Goal: Transaction & Acquisition: Book appointment/travel/reservation

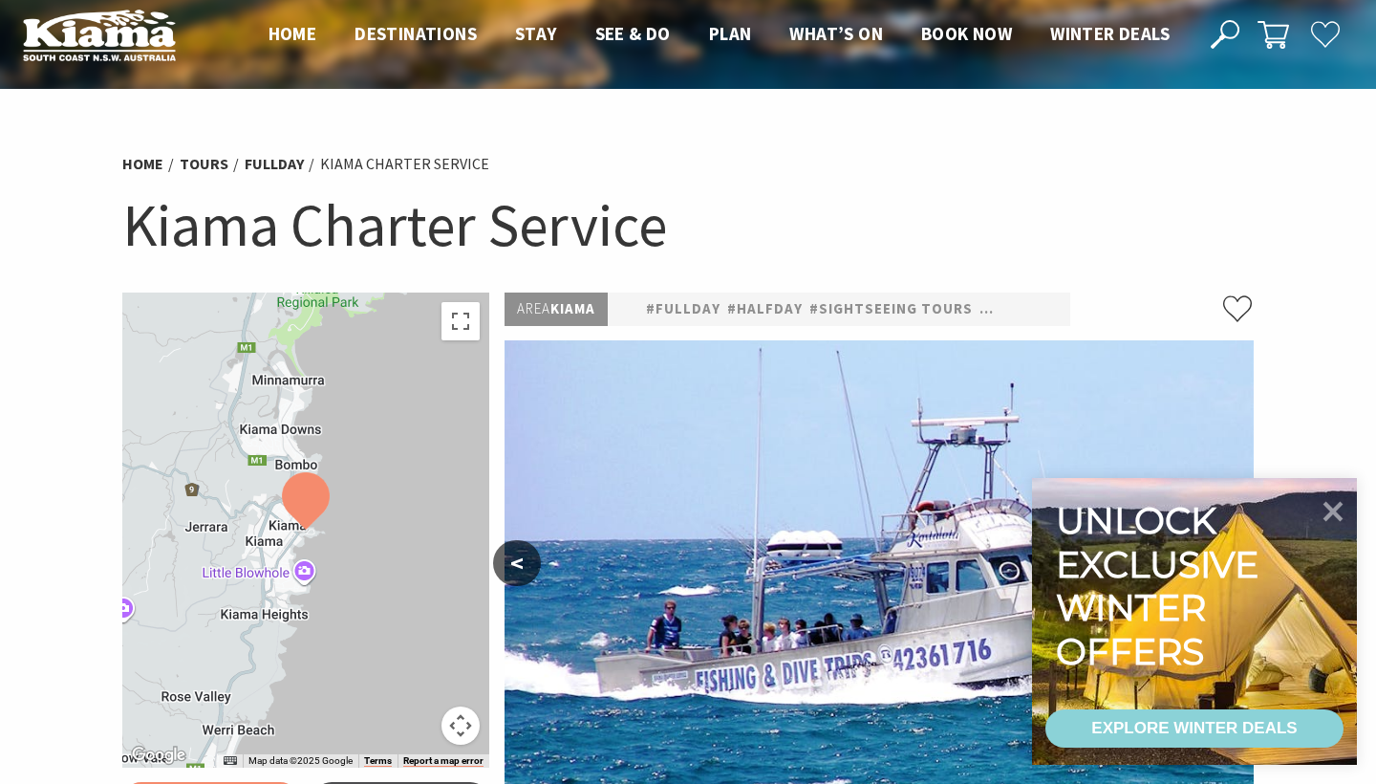
select select "3"
select select "2"
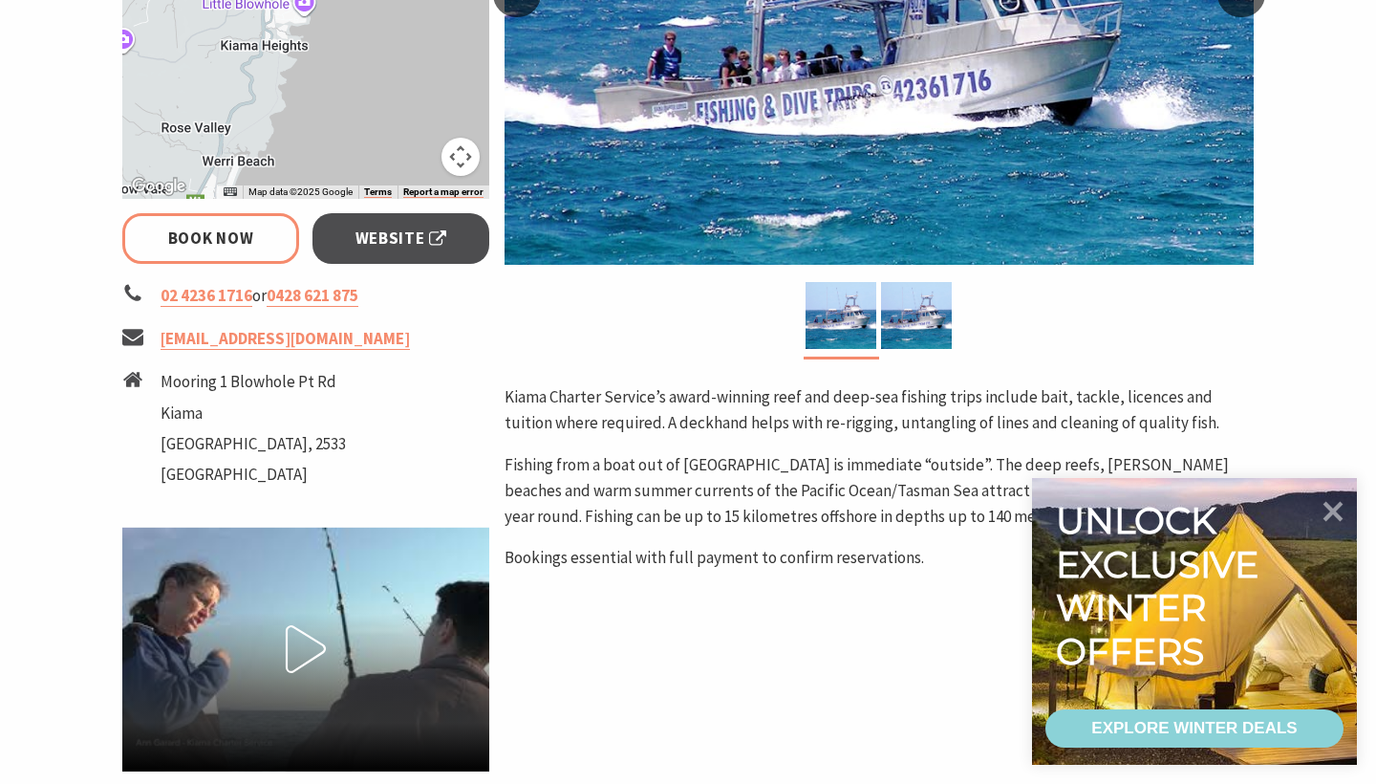
scroll to position [591, 0]
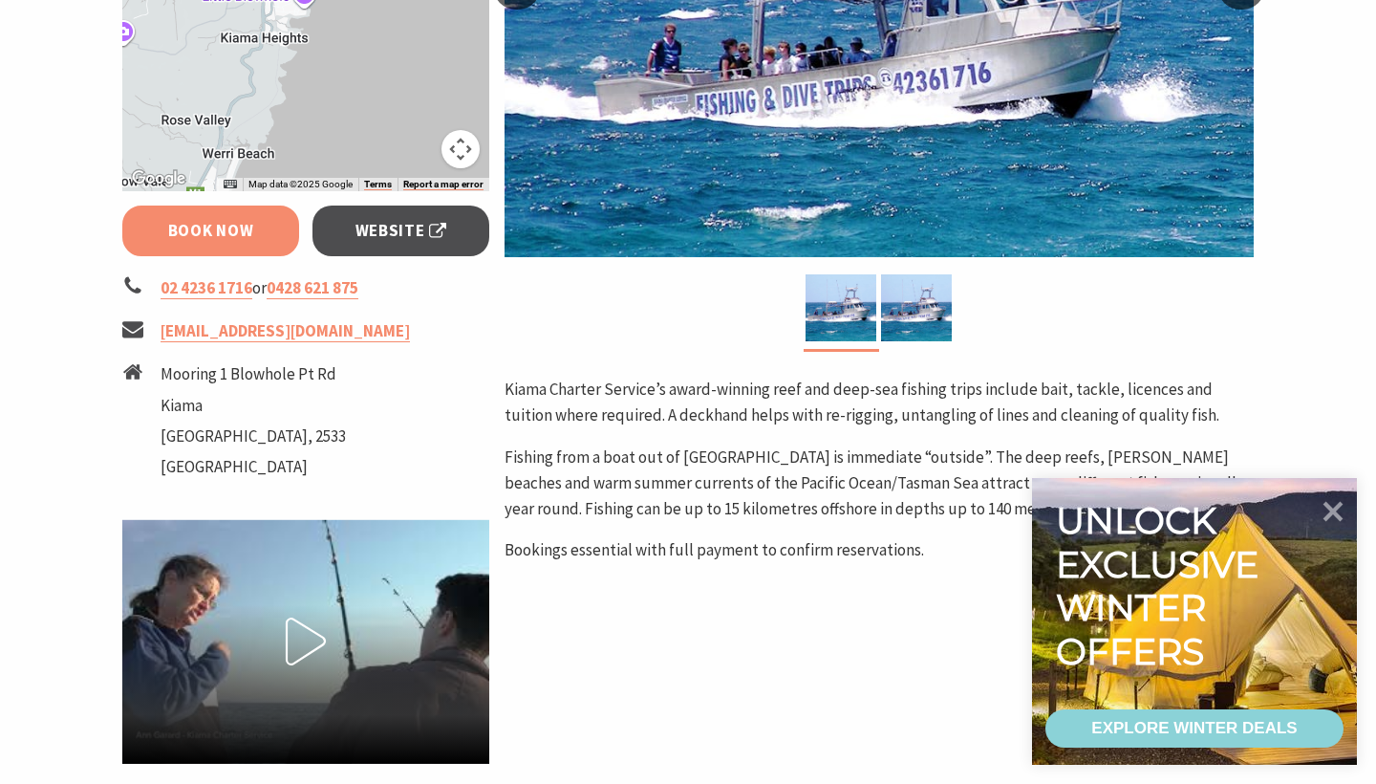
click at [255, 220] on link "Book Now" at bounding box center [210, 231] width 177 height 51
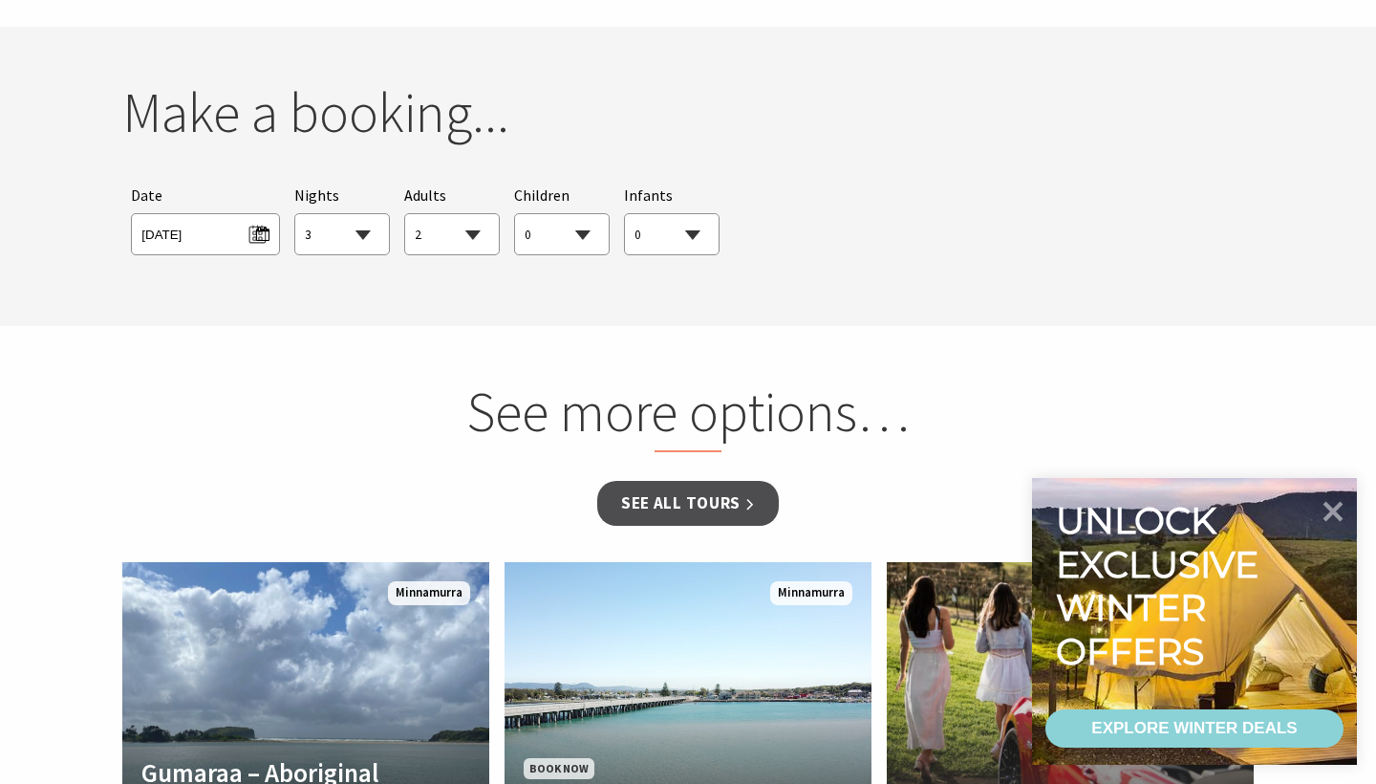
scroll to position [1404, 0]
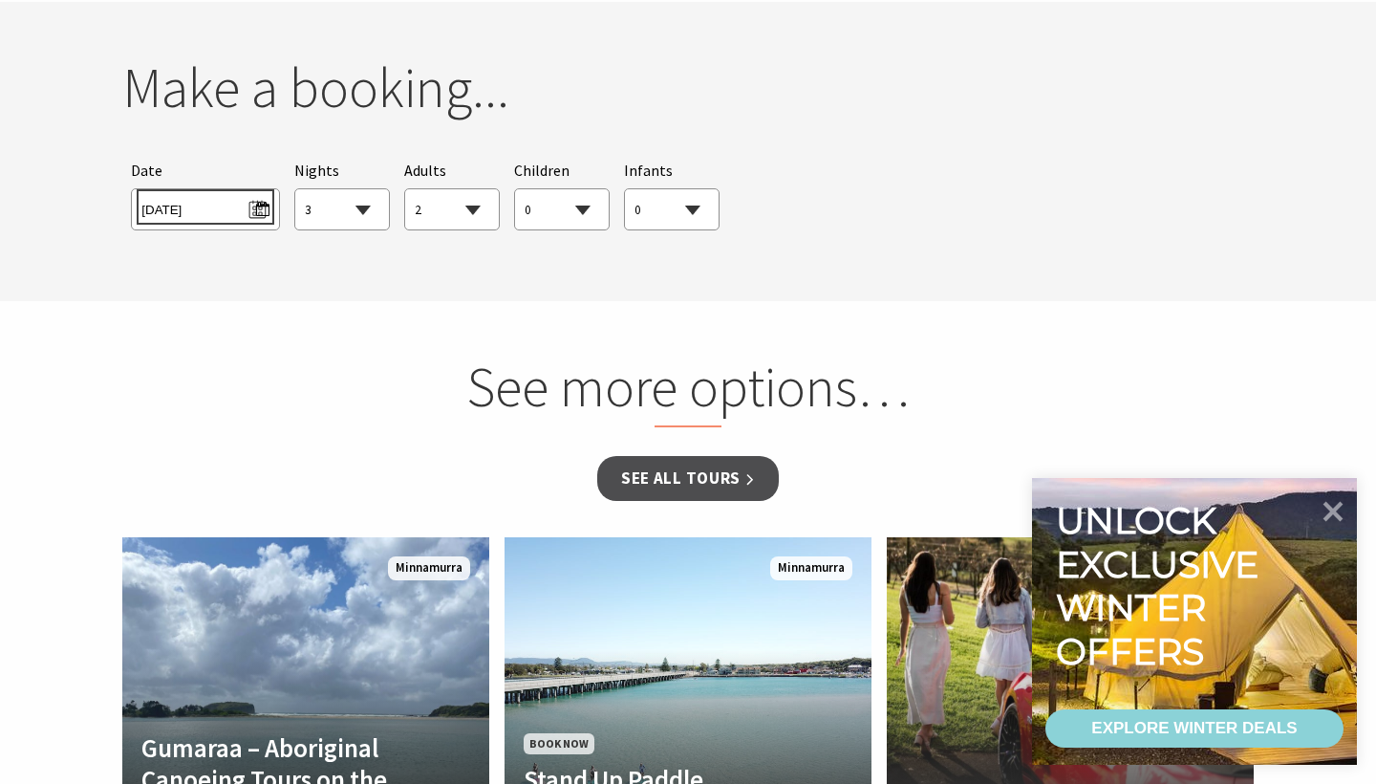
click at [268, 211] on span "Sun 24/08/2025" at bounding box center [204, 207] width 127 height 26
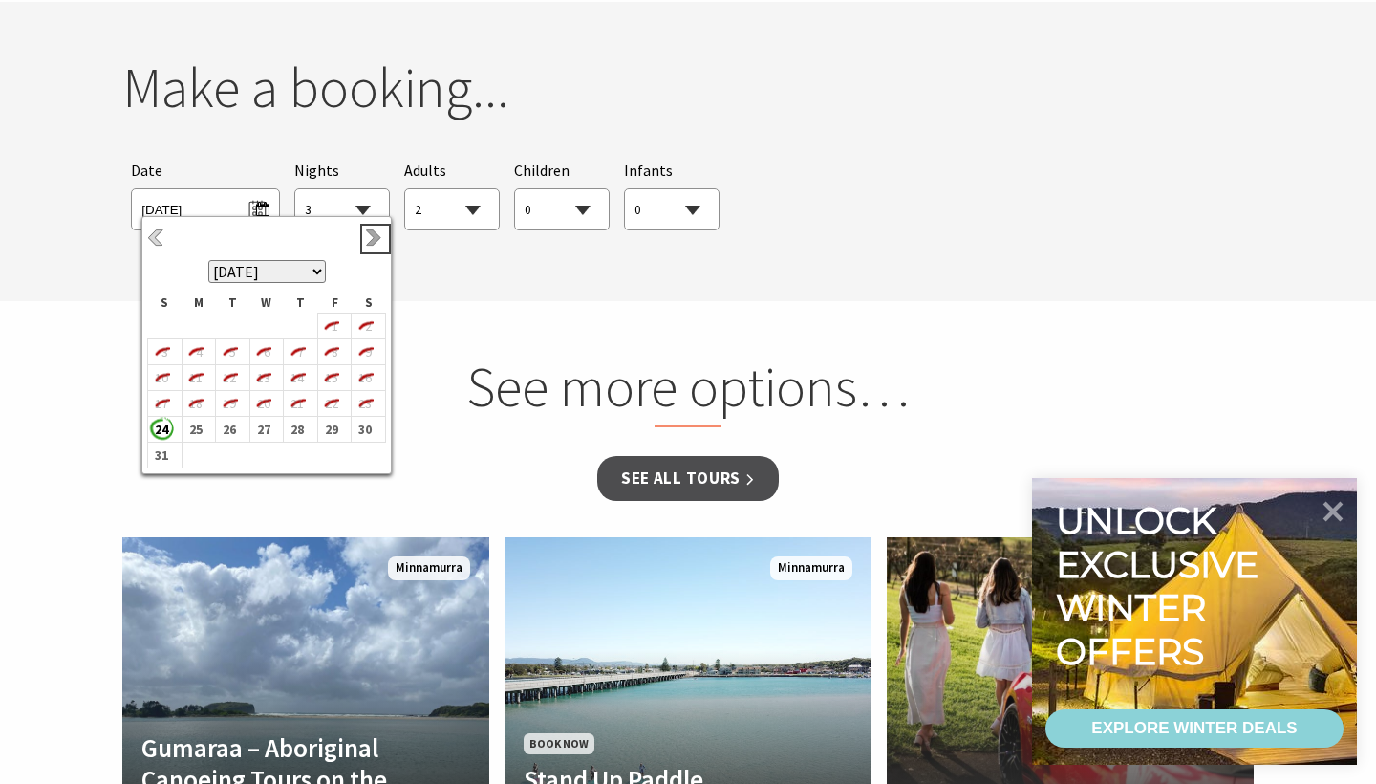
click at [372, 240] on link "Next" at bounding box center [375, 238] width 21 height 21
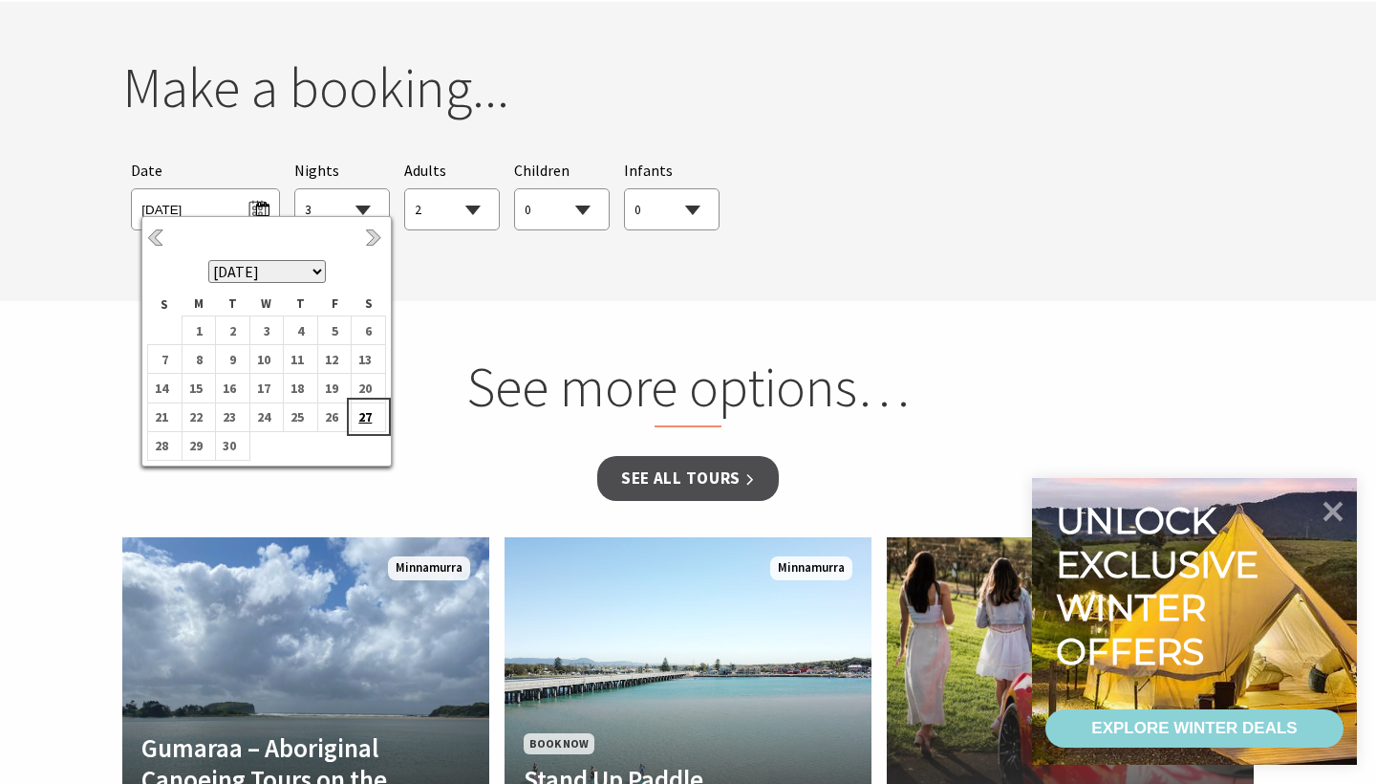
click at [363, 419] on b "27" at bounding box center [364, 416] width 25 height 25
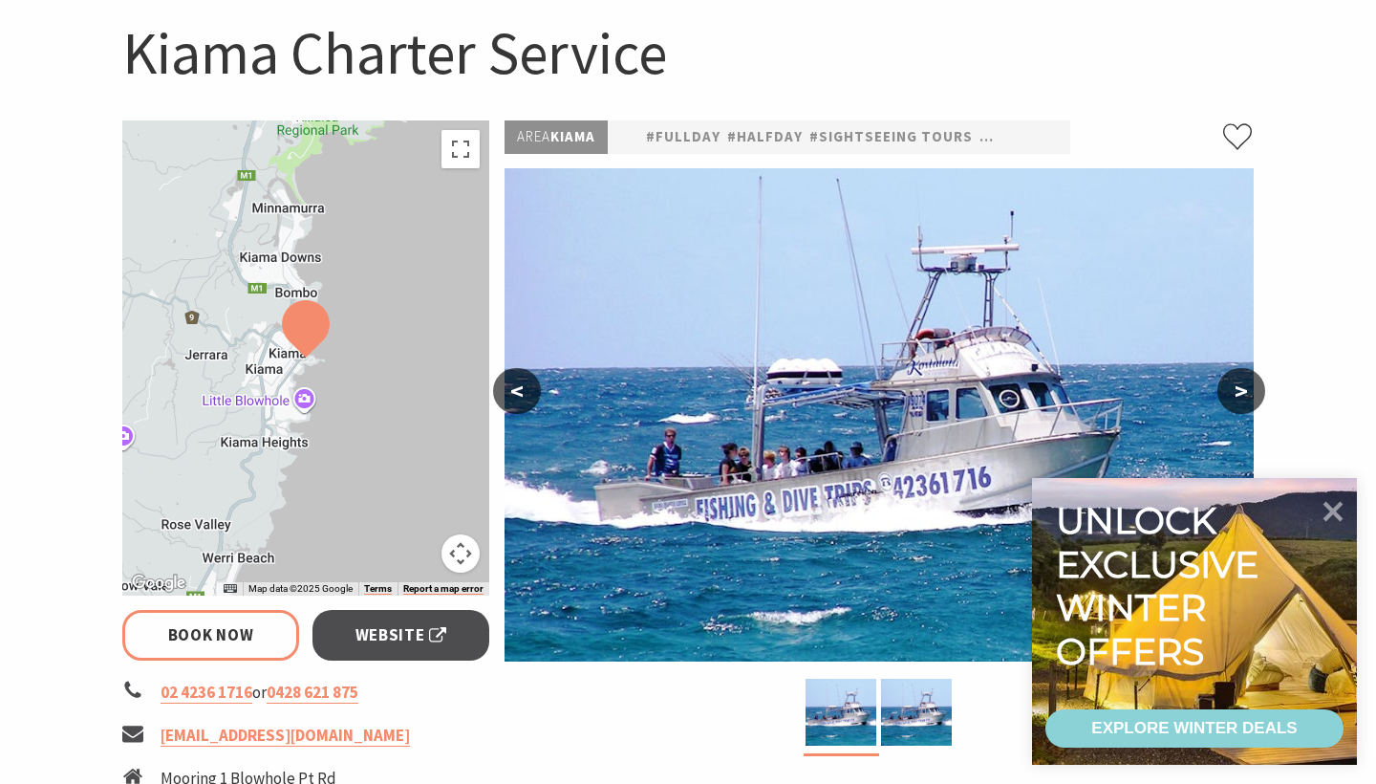
scroll to position [193, 0]
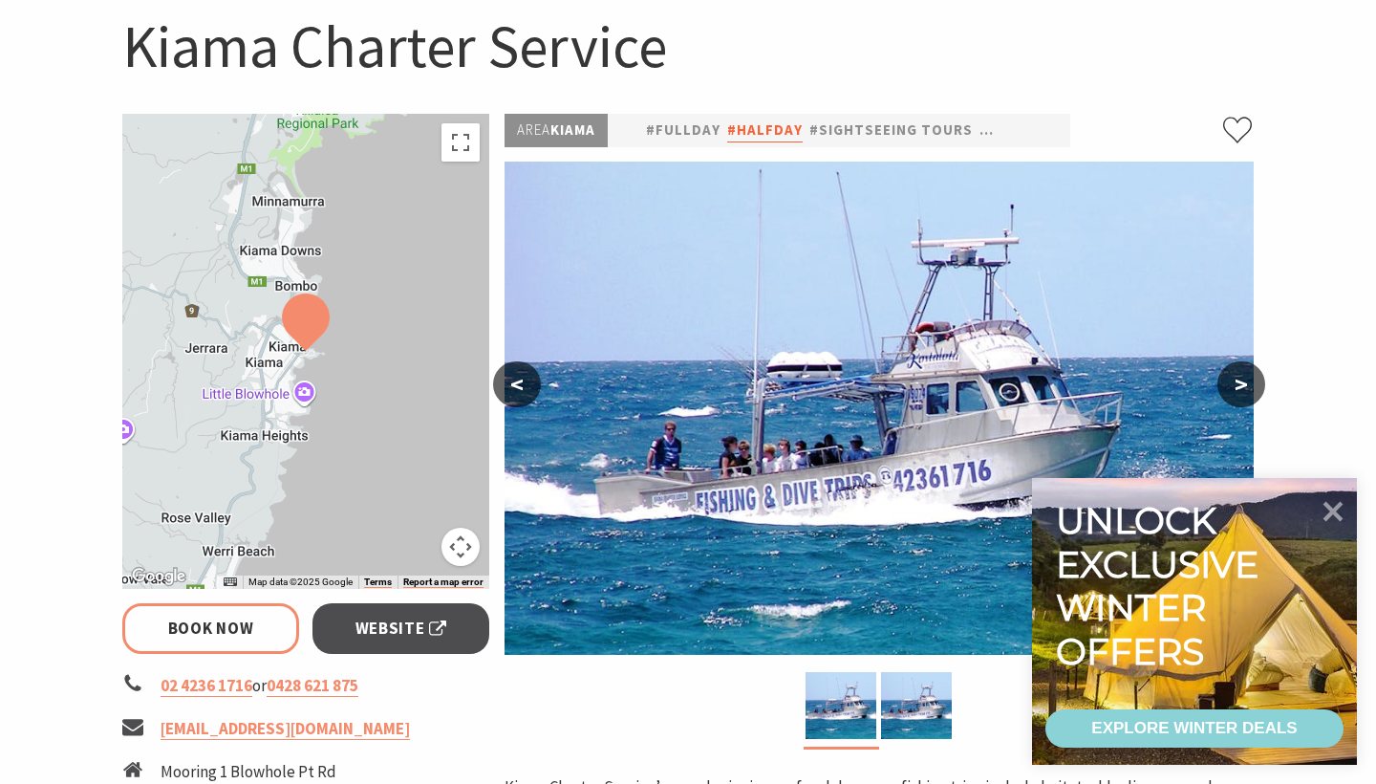
click at [759, 125] on link "#halfday" at bounding box center [765, 131] width 76 height 24
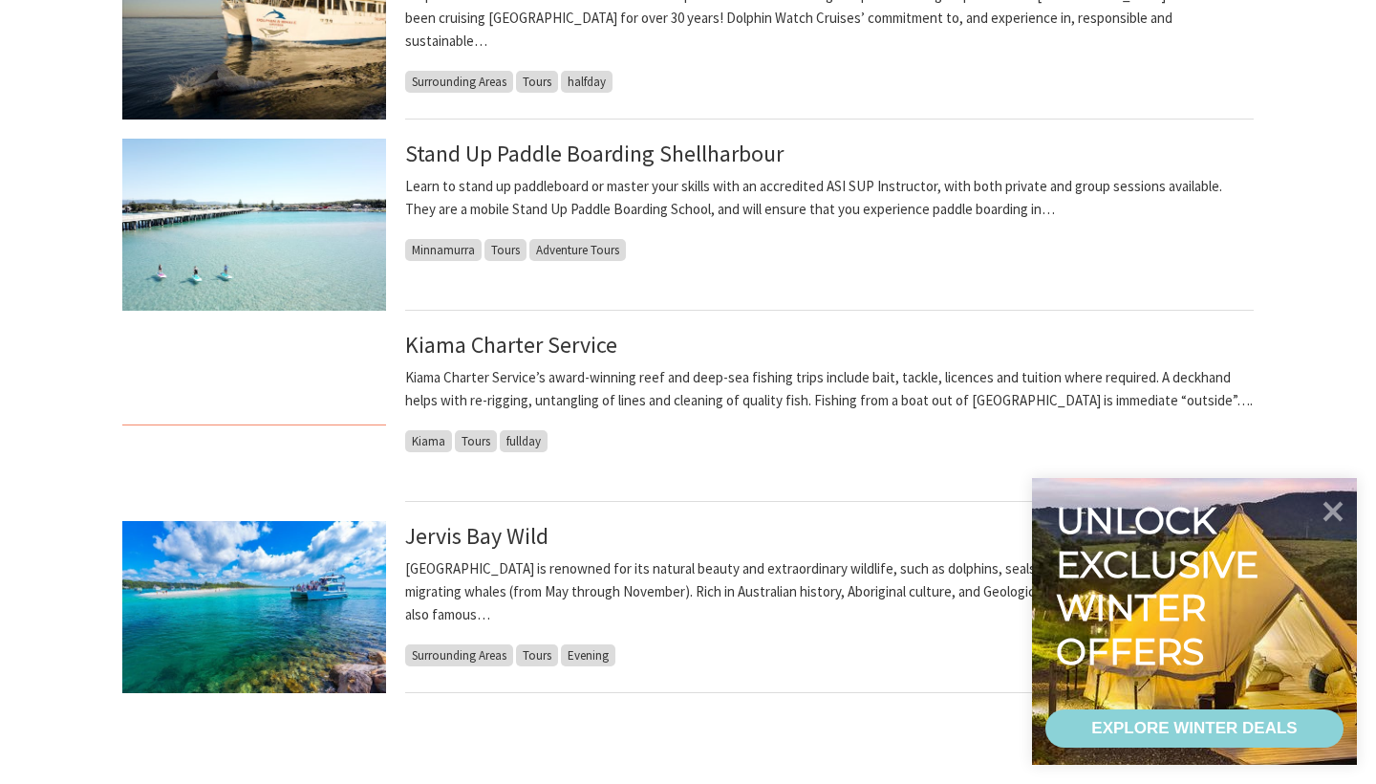
scroll to position [1373, 0]
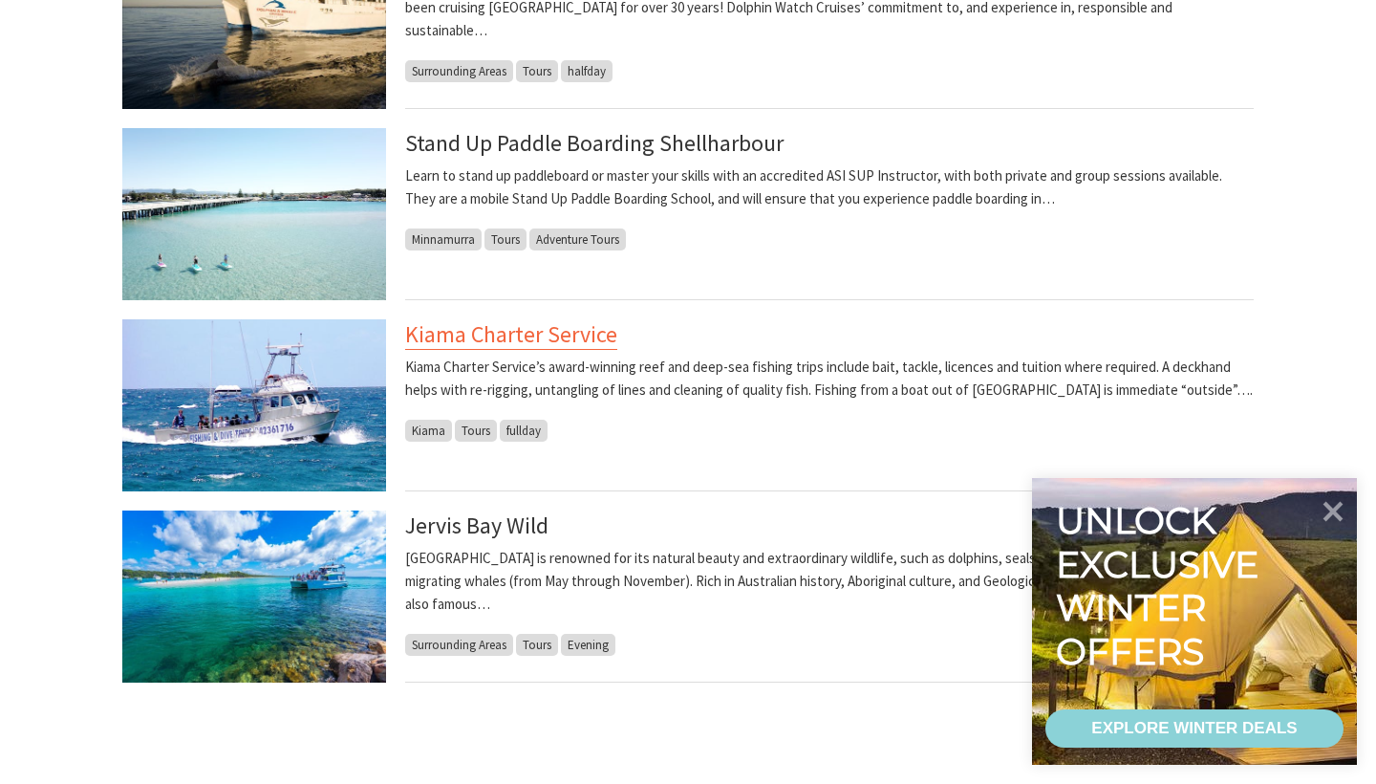
click at [544, 341] on link "Kiama Charter Service" at bounding box center [511, 334] width 212 height 31
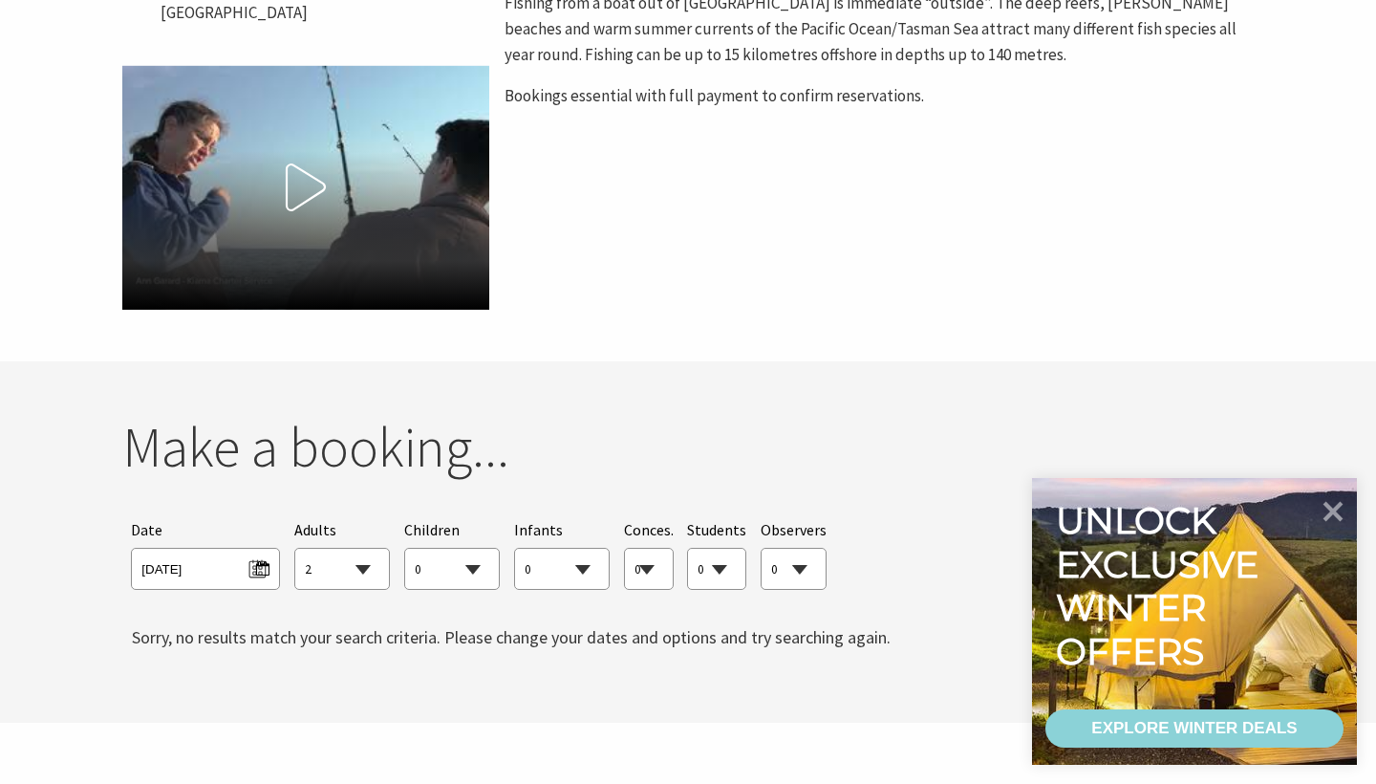
scroll to position [1049, 0]
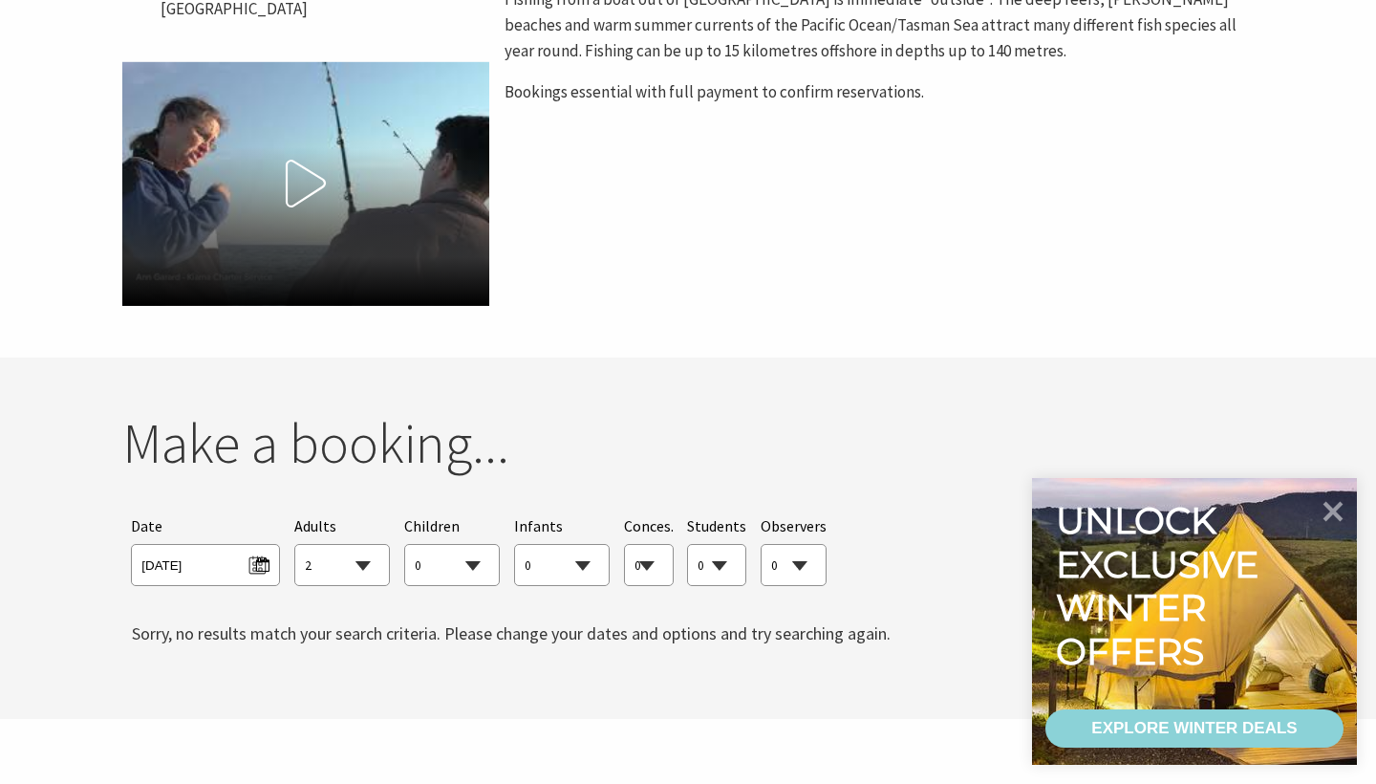
select select "1"
select select "2"
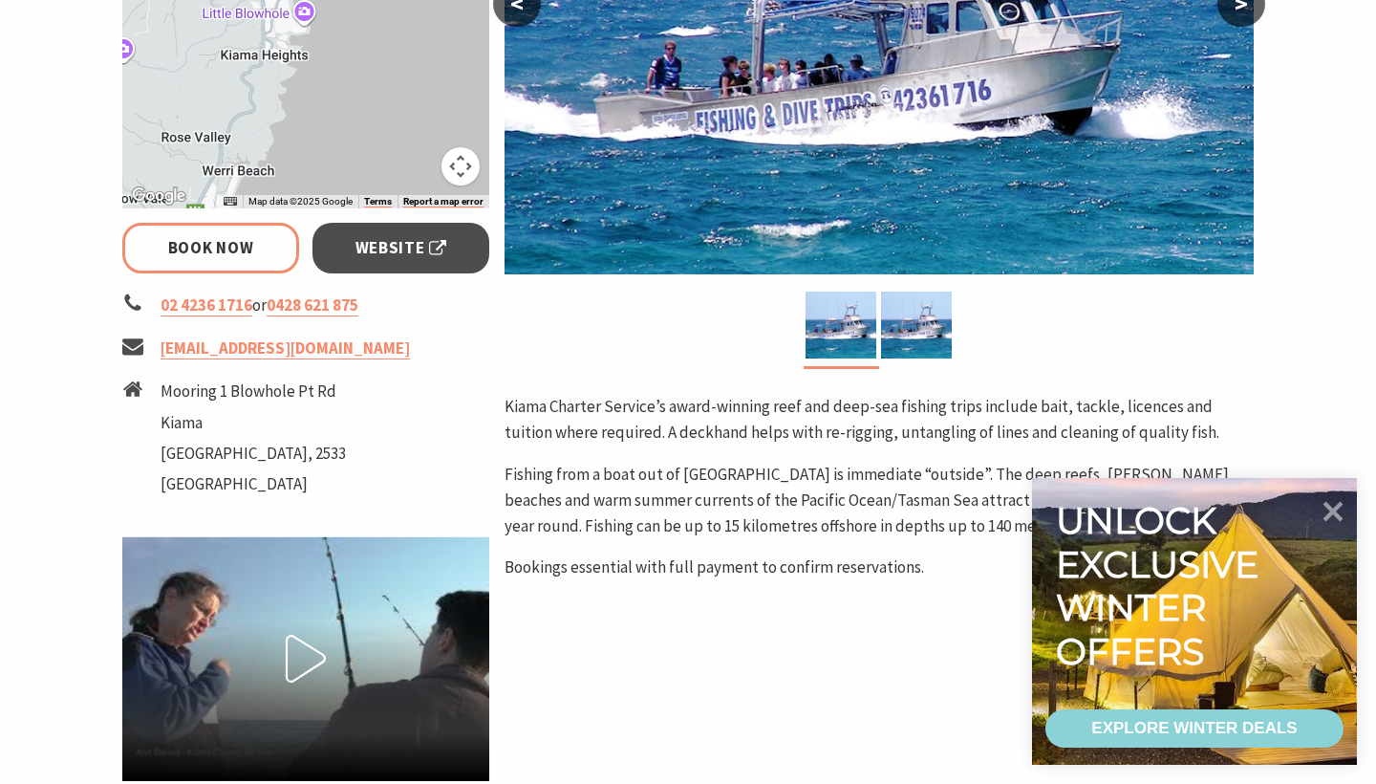
scroll to position [561, 0]
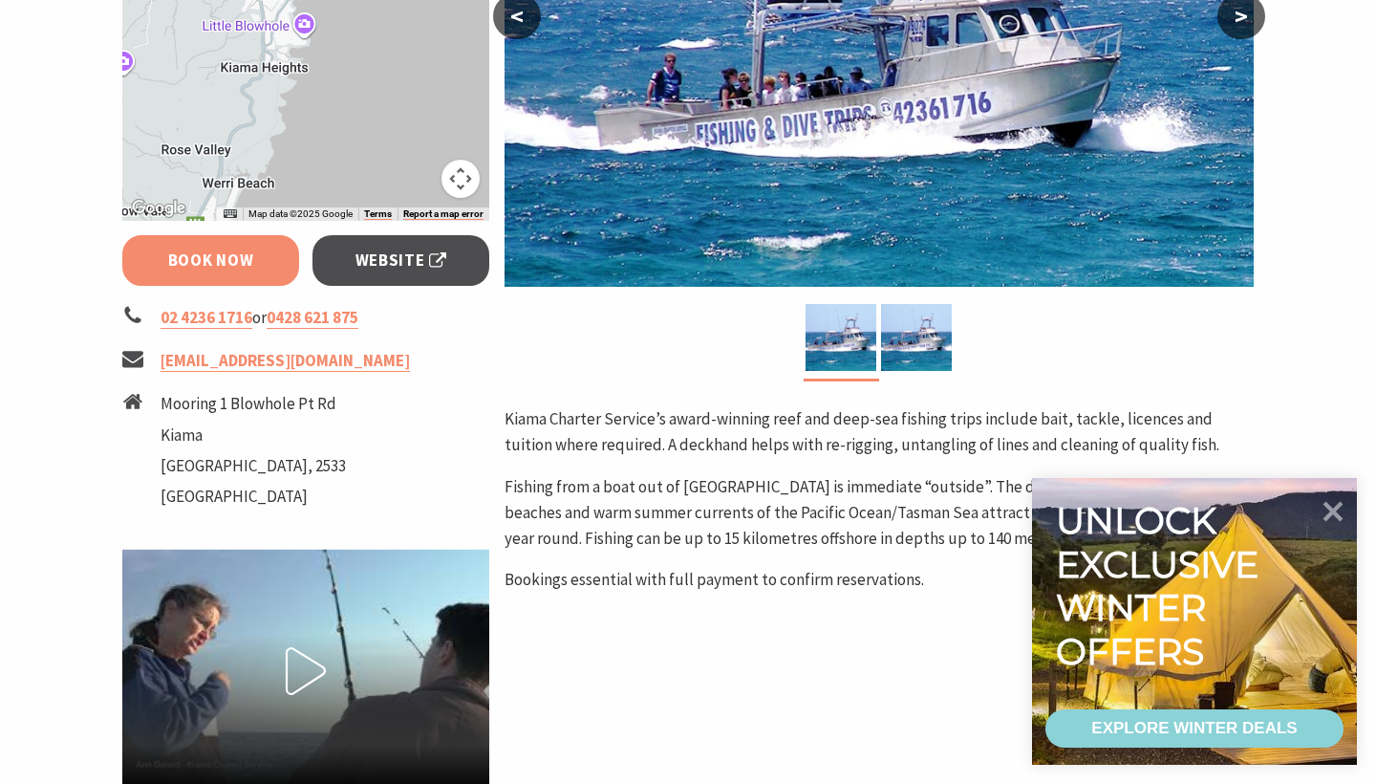
click at [271, 256] on link "Book Now" at bounding box center [210, 260] width 177 height 51
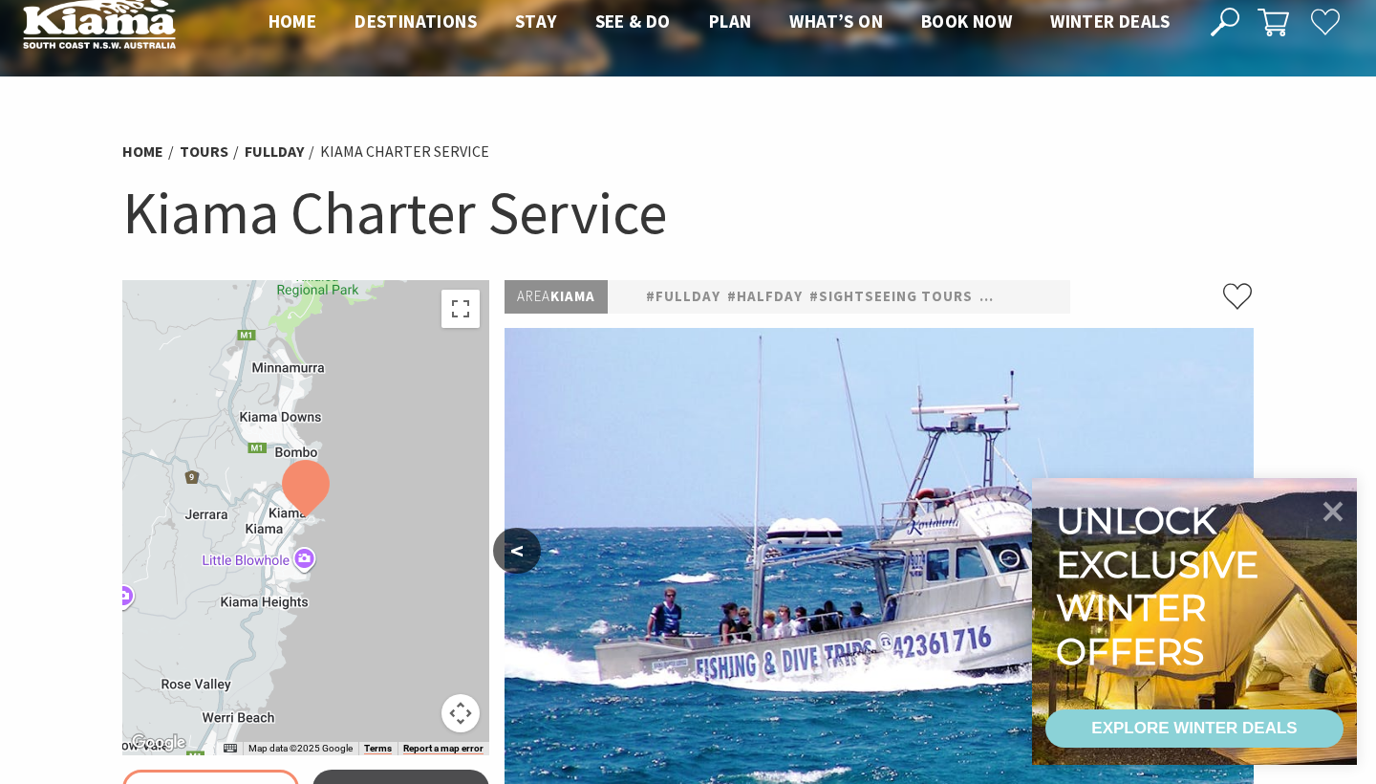
scroll to position [432, 0]
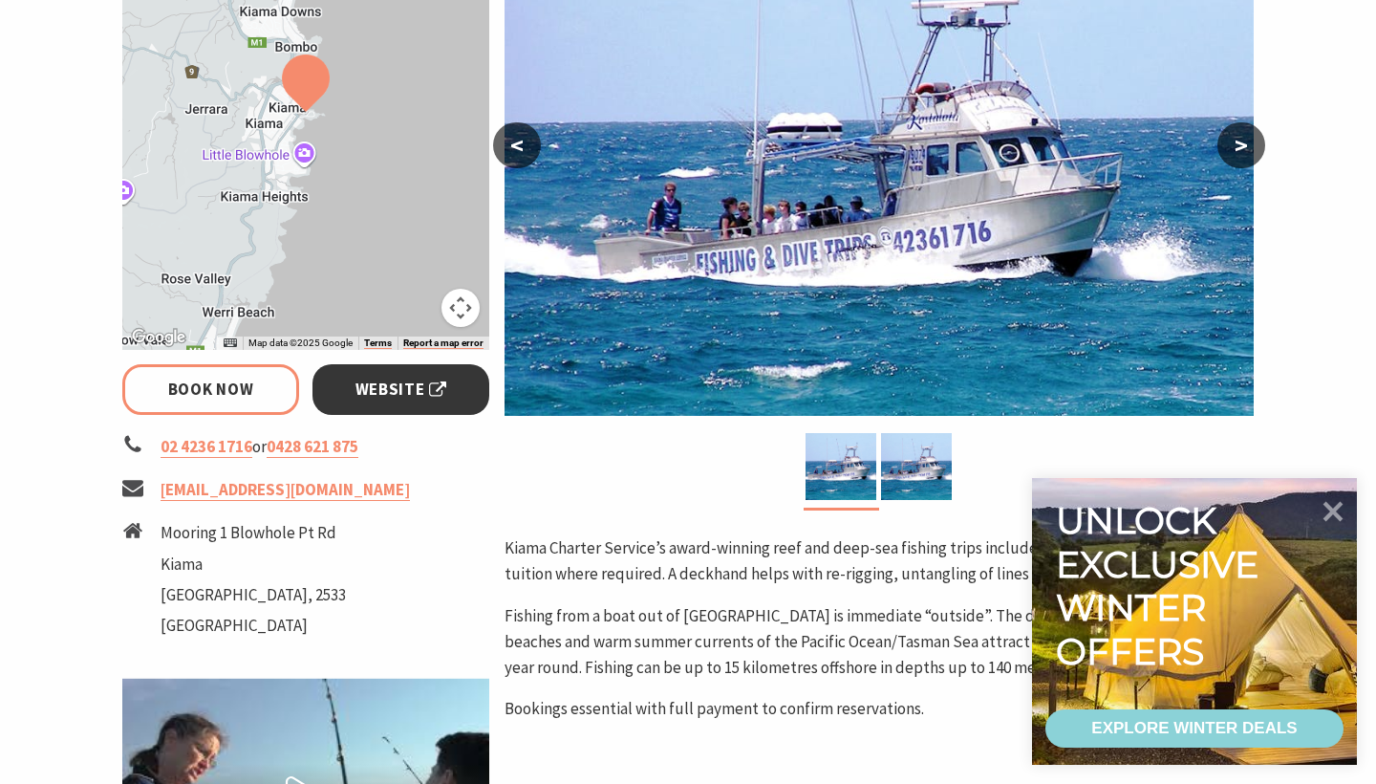
click at [379, 399] on span "Website" at bounding box center [402, 390] width 92 height 26
